Goal: Task Accomplishment & Management: Manage account settings

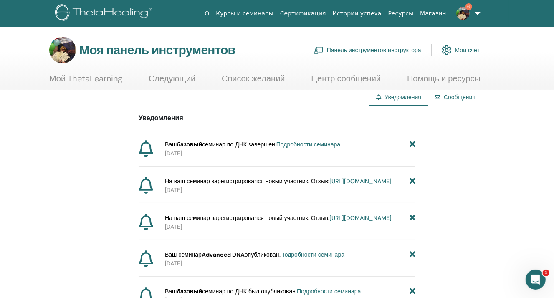
click at [52, 173] on div "Уведомления Ваш базовый семинар по ДНК завершен. Подробности семинара [DATE] На…" at bounding box center [277, 283] width 554 height 354
click at [301, 142] on font "Подробности семинара" at bounding box center [308, 145] width 64 height 8
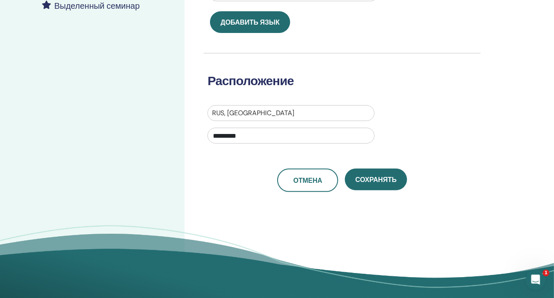
scroll to position [250, 0]
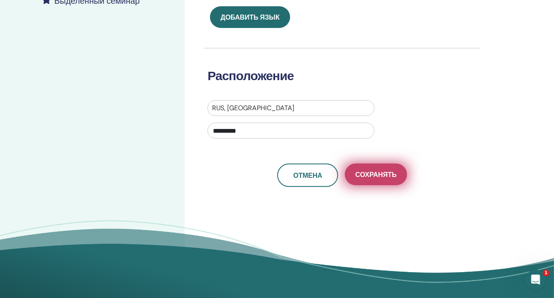
click at [374, 180] on button "Сохранять" at bounding box center [376, 175] width 62 height 22
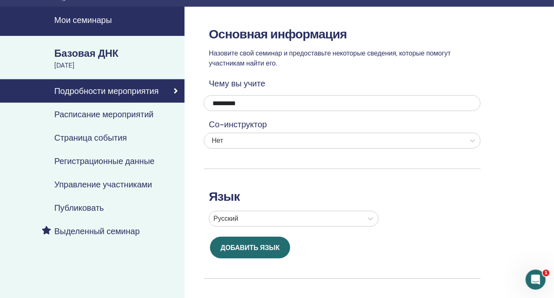
scroll to position [0, 0]
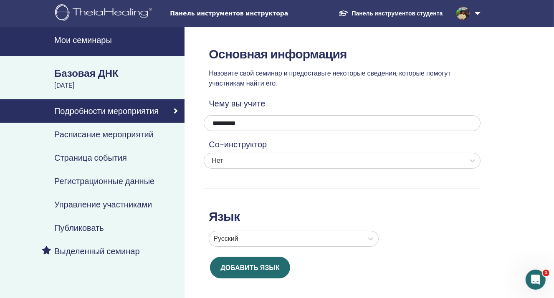
click at [107, 74] on font "Базовая ДНК" at bounding box center [86, 73] width 64 height 13
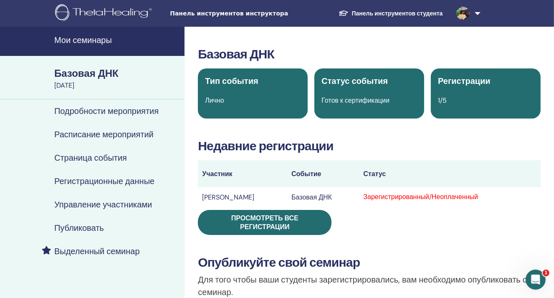
click at [98, 74] on font "Базовая ДНК" at bounding box center [86, 73] width 64 height 13
click at [478, 94] on div "Регистрации 1/5" at bounding box center [486, 93] width 110 height 50
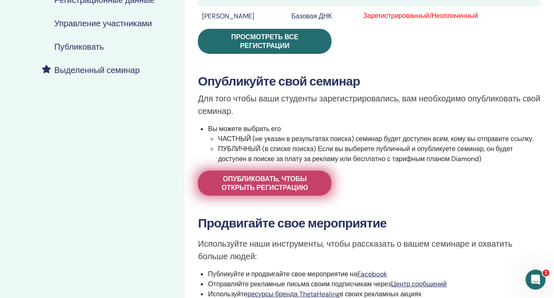
scroll to position [167, 0]
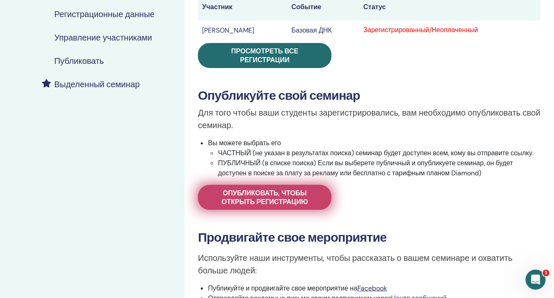
click at [259, 198] on font "Опубликовать, чтобы открыть регистрацию" at bounding box center [265, 198] width 86 height 18
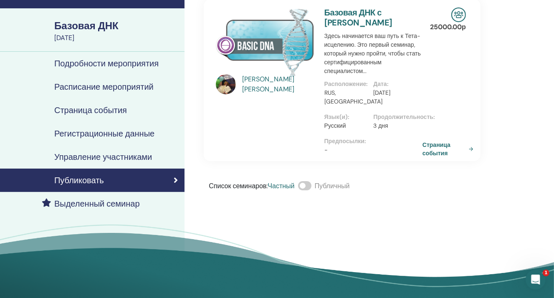
scroll to position [42, 0]
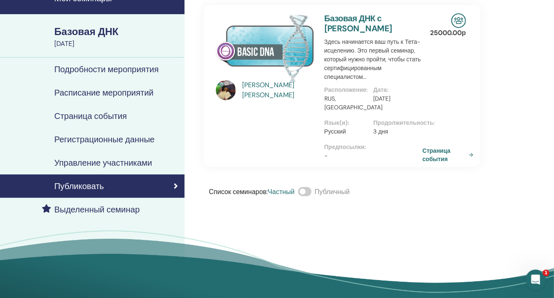
click at [311, 196] on span at bounding box center [304, 191] width 13 height 9
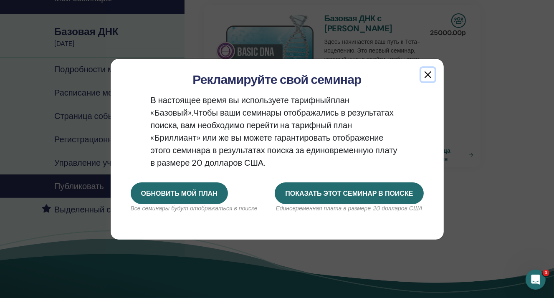
click at [425, 77] on button "button" at bounding box center [427, 74] width 13 height 13
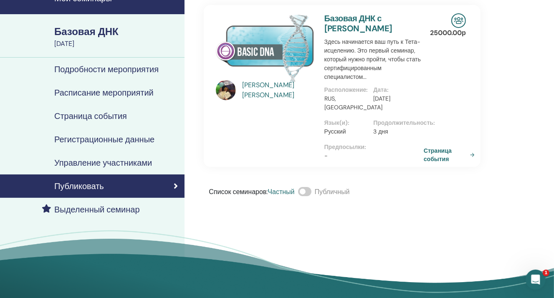
click at [432, 162] on font "Страница события" at bounding box center [438, 154] width 28 height 15
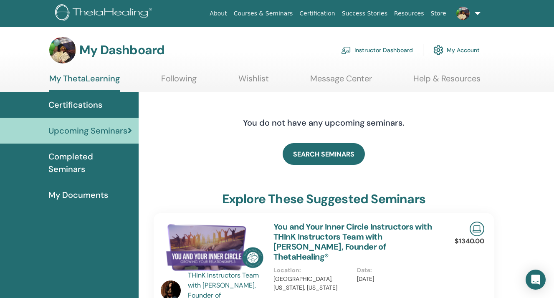
click at [74, 106] on span "Certifications" at bounding box center [75, 105] width 54 height 13
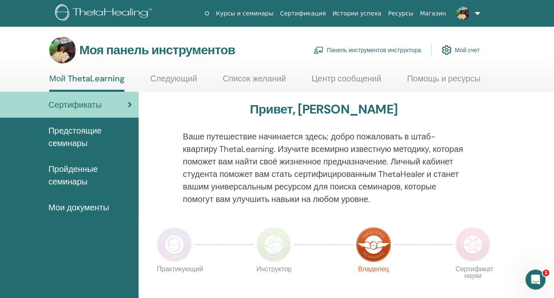
click at [340, 49] on font "Панель инструментов инструктора" at bounding box center [374, 51] width 94 height 8
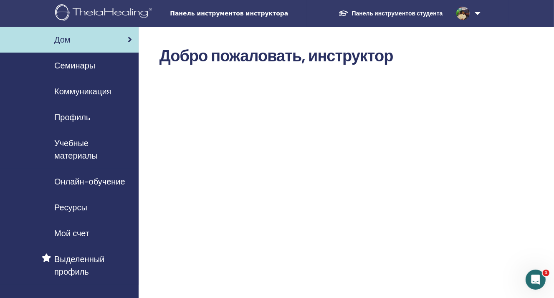
drag, startPoint x: 76, startPoint y: 98, endPoint x: 71, endPoint y: 96, distance: 4.5
click at [75, 98] on link "Коммуникация" at bounding box center [69, 91] width 139 height 26
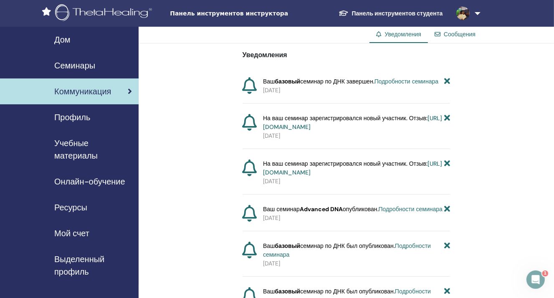
click at [392, 82] on font "Подробности семинара" at bounding box center [406, 82] width 64 height 8
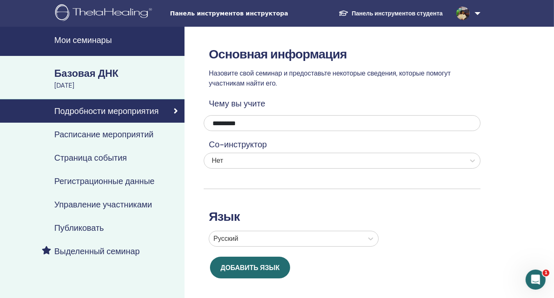
click at [101, 178] on font "Регистрационные данные" at bounding box center [104, 181] width 100 height 11
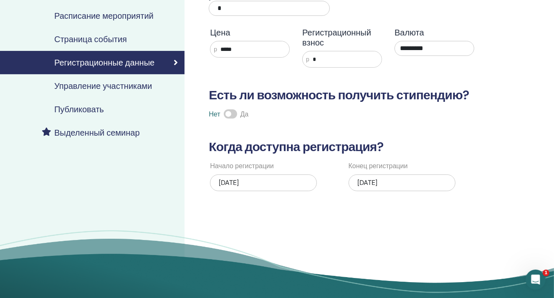
scroll to position [42, 0]
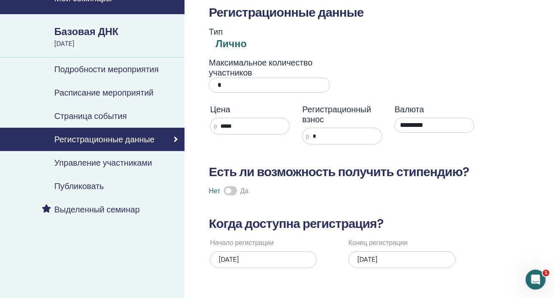
click at [99, 161] on font "Управление участниками" at bounding box center [103, 162] width 98 height 11
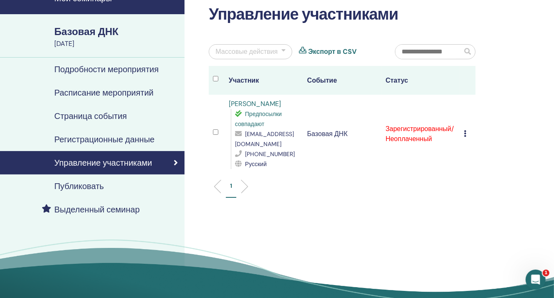
click at [462, 124] on td "Отменить регистрацию Не проводить автоматическую сертификацию Отметить как опла…" at bounding box center [468, 134] width 16 height 78
click at [466, 130] on icon at bounding box center [465, 133] width 3 height 7
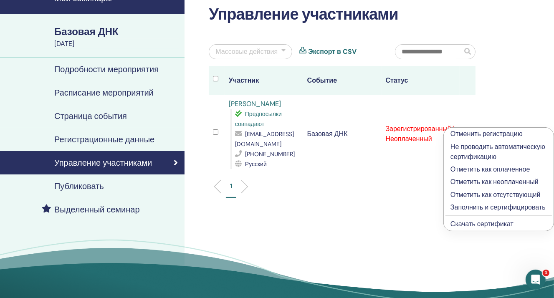
click at [493, 169] on font "Отметить как оплаченное" at bounding box center [489, 169] width 79 height 9
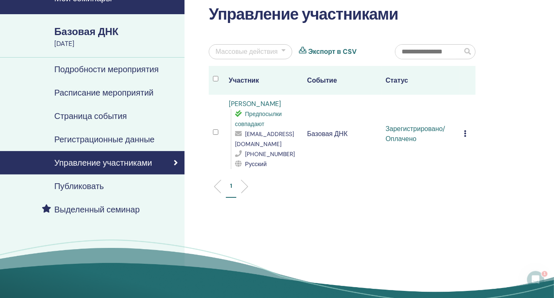
click at [323, 53] on font "Экспорт в CSV" at bounding box center [332, 51] width 48 height 9
click at [101, 136] on font "Регистрационные данные" at bounding box center [104, 139] width 100 height 11
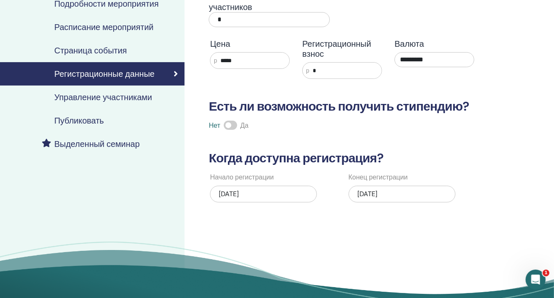
scroll to position [83, 0]
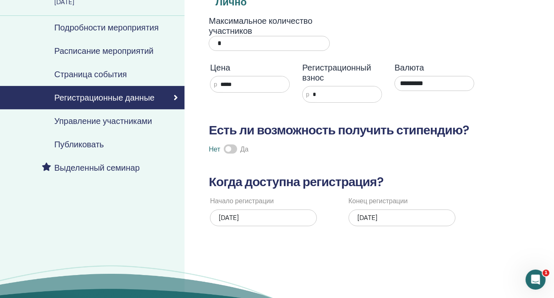
click at [101, 64] on link "Страница события" at bounding box center [92, 74] width 184 height 23
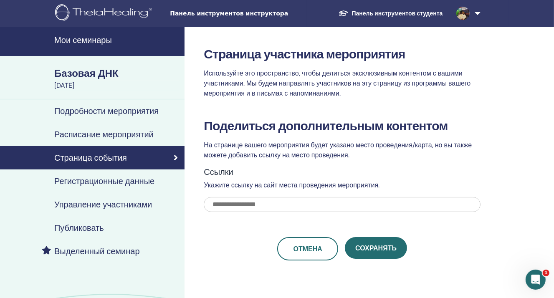
click at [119, 126] on link "Расписание мероприятий" at bounding box center [92, 134] width 184 height 23
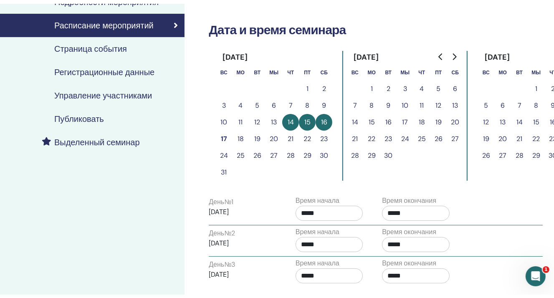
scroll to position [42, 0]
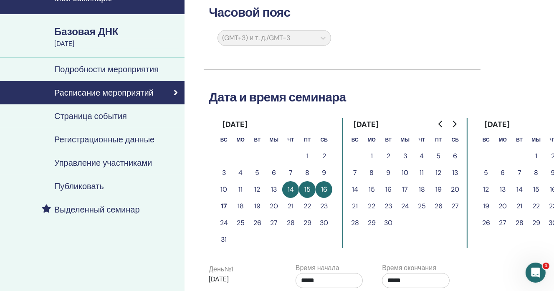
click at [99, 73] on font "Подробности мероприятия" at bounding box center [106, 69] width 104 height 11
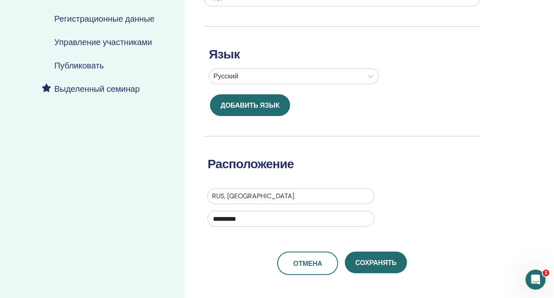
scroll to position [292, 0]
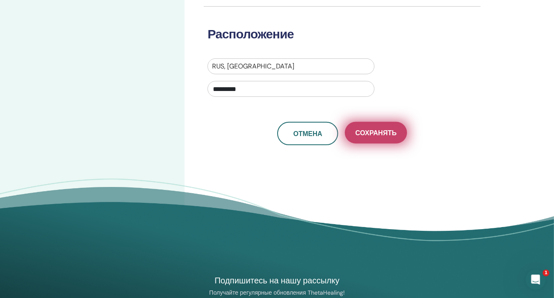
click at [371, 128] on button "Сохранять" at bounding box center [376, 133] width 62 height 22
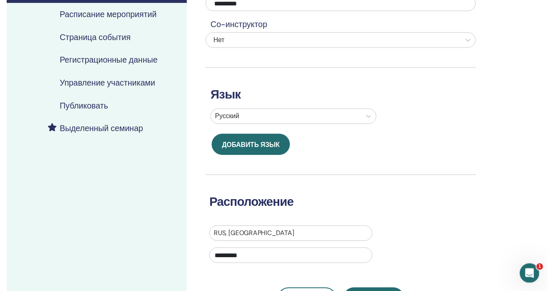
scroll to position [42, 0]
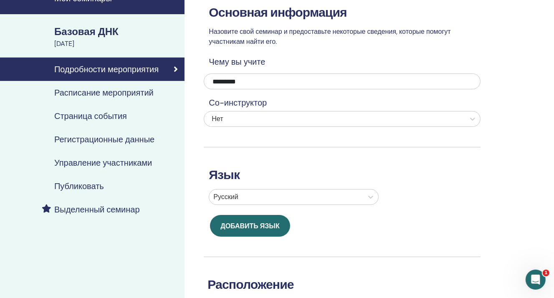
click at [80, 212] on font "Выделенный семинар" at bounding box center [97, 209] width 86 height 11
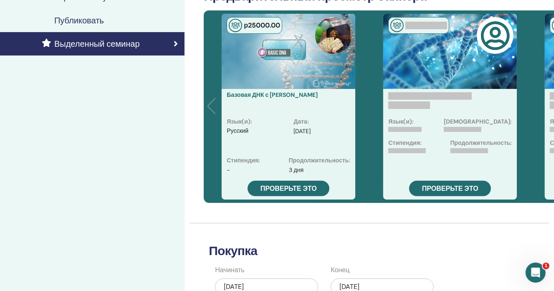
scroll to position [209, 0]
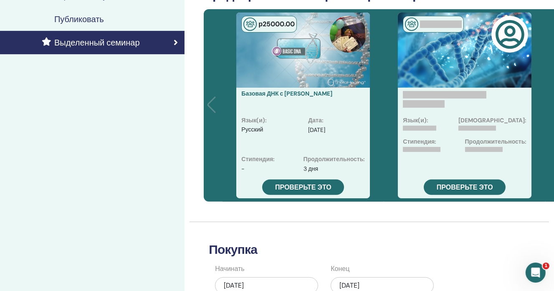
click at [389, 164] on div "Язык(и): Дата: Стипендия: Продолжительность: Проверьте это" at bounding box center [464, 105] width 161 height 192
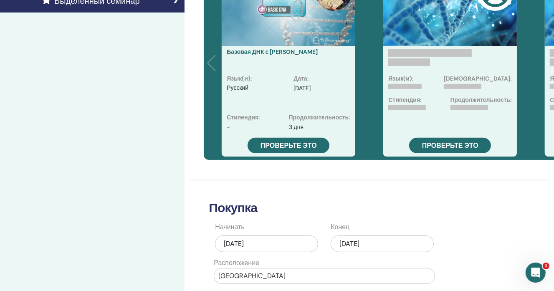
scroll to position [376, 0]
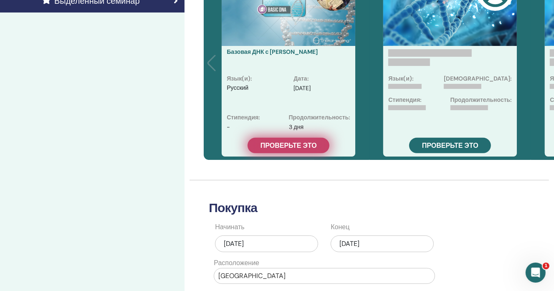
click at [300, 147] on font "Проверьте это" at bounding box center [288, 145] width 56 height 9
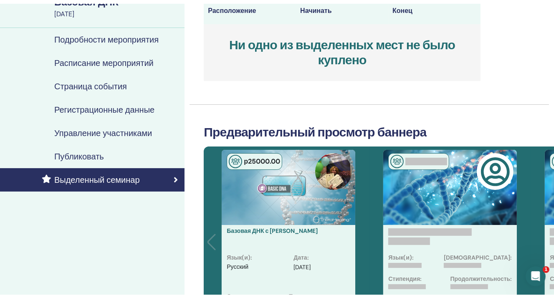
scroll to position [42, 0]
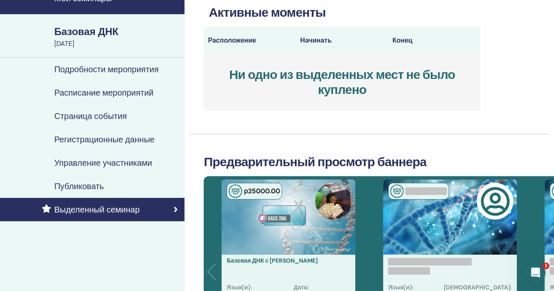
click at [111, 63] on link "Подробности мероприятия" at bounding box center [92, 69] width 184 height 23
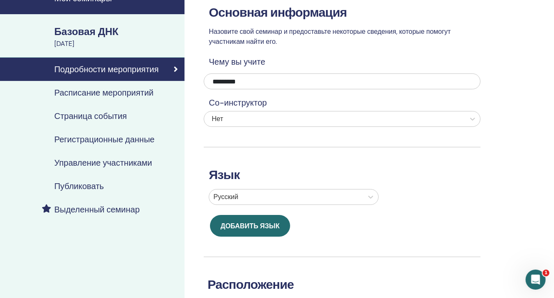
click at [74, 40] on font "[DATE]" at bounding box center [64, 43] width 20 height 9
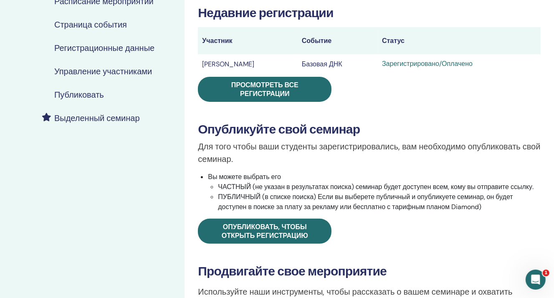
scroll to position [125, 0]
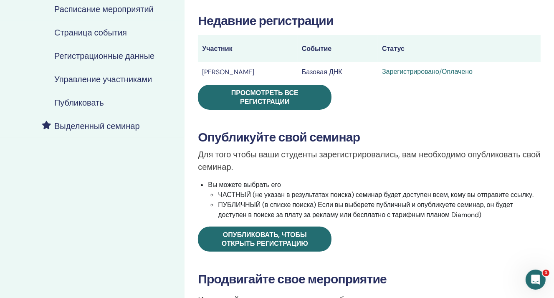
click at [96, 82] on font "Управление участниками" at bounding box center [103, 79] width 98 height 11
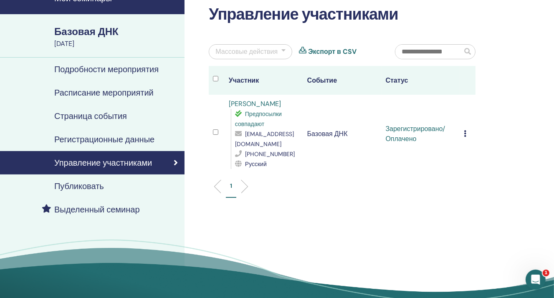
scroll to position [42, 0]
click at [243, 179] on li at bounding box center [241, 186] width 14 height 14
click at [465, 130] on icon at bounding box center [465, 133] width 3 height 7
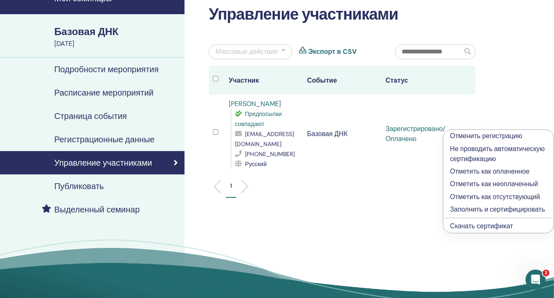
click at [483, 228] on font "Скачать сертификат" at bounding box center [481, 226] width 63 height 9
